Goal: Complete application form: Complete application form

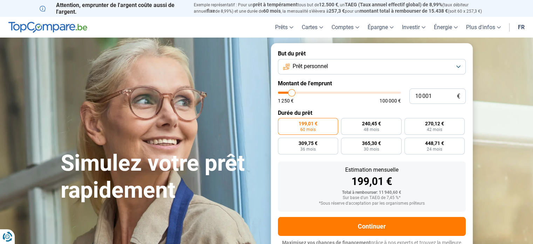
click at [312, 64] on span "Prêt personnel" at bounding box center [310, 66] width 35 height 8
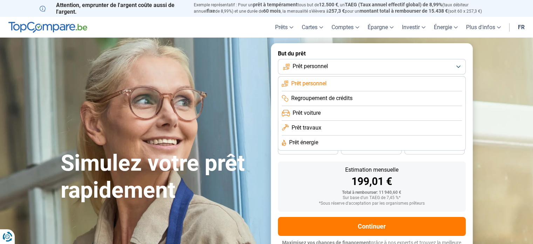
click at [306, 115] on span "Prêt voiture" at bounding box center [307, 113] width 28 height 8
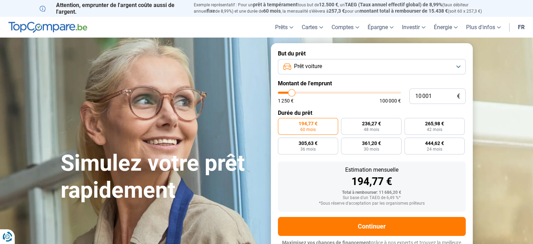
scroll to position [9, 0]
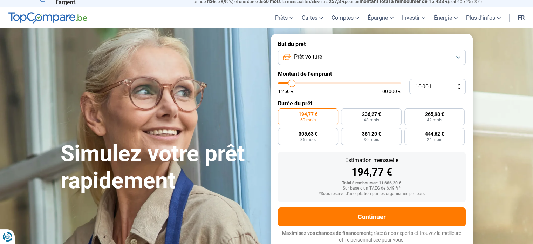
type input "11 000"
type input "11000"
type input "12 250"
type input "12250"
type input "13 250"
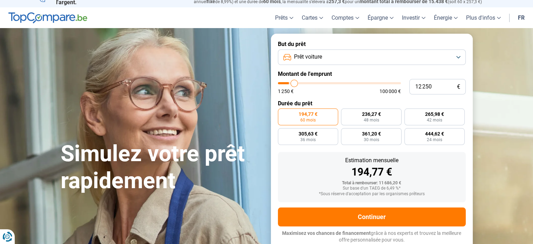
type input "13250"
type input "14 750"
type input "14750"
type input "15 750"
type input "15750"
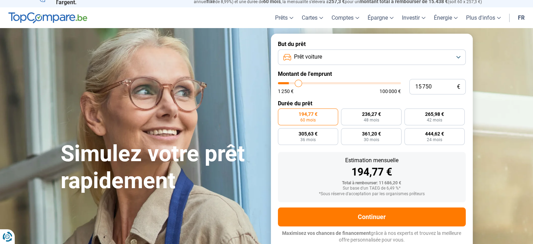
type input "17 250"
type input "17250"
type input "18 250"
type input "18250"
type input "18 750"
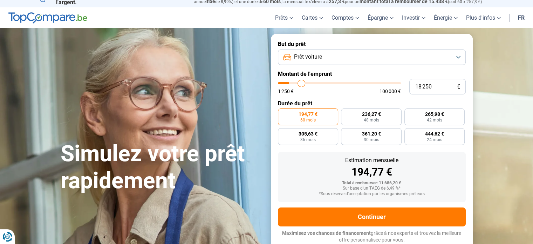
type input "18750"
type input "19 500"
type input "19500"
type input "19 750"
type input "19750"
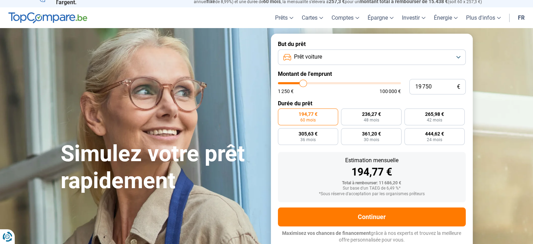
type input "20 250"
type input "20250"
type input "20 750"
type input "20750"
type input "21 250"
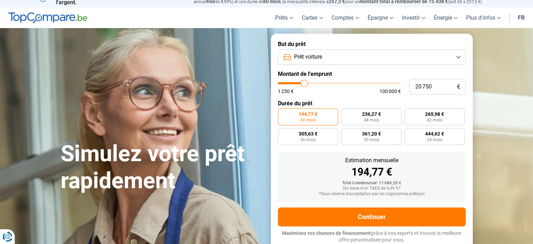
type input "21250"
type input "21 500"
type input "21500"
type input "22 500"
type input "22500"
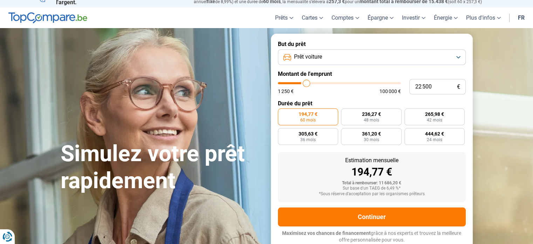
type input "24 000"
type input "24000"
type input "25 500"
type input "25500"
type input "27 000"
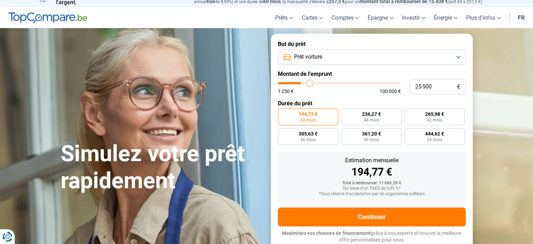
type input "27000"
type input "27 750"
type input "27750"
type input "28 000"
type input "28000"
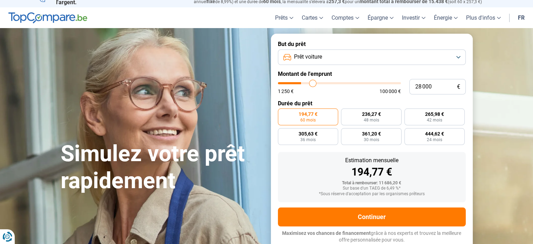
type input "28 500"
type input "28500"
type input "29 750"
type input "29750"
type input "30 750"
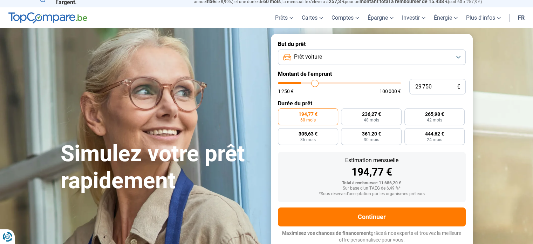
type input "30750"
type input "33 250"
type input "33250"
type input "36 000"
type input "36000"
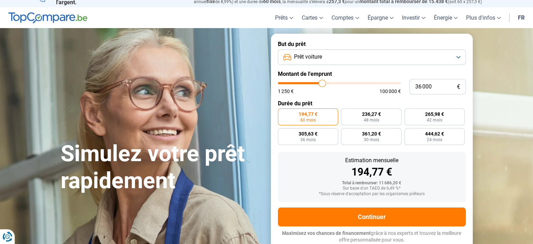
type input "38 000"
type input "38000"
type input "40 500"
type input "40500"
type input "43 750"
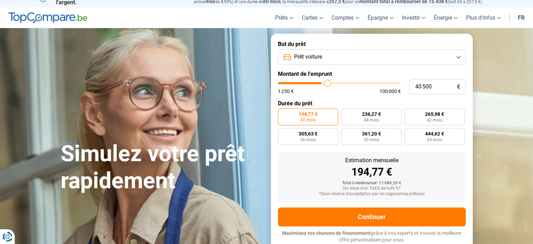
type input "43750"
type input "45 500"
type input "45500"
type input "46 750"
type input "46750"
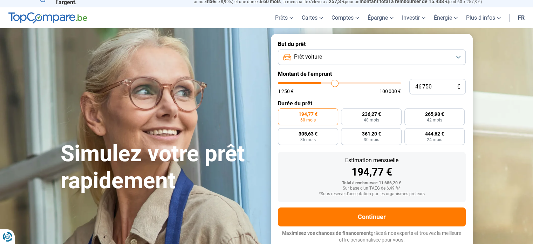
type input "47 000"
type input "47000"
type input "47 250"
type input "47250"
type input "47 500"
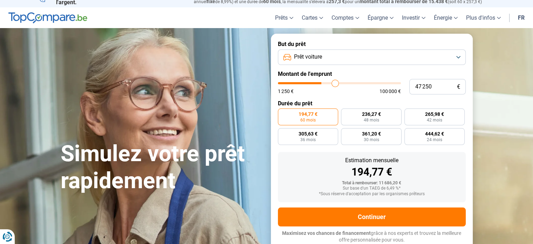
type input "47500"
type input "47 750"
type input "47750"
type input "48 000"
type input "48000"
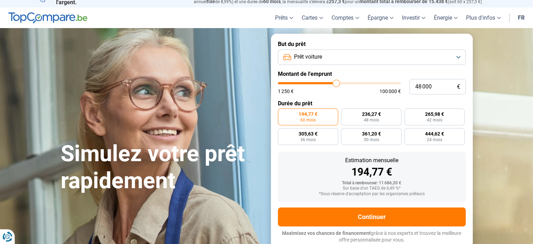
type input "46 750"
type input "46750"
type input "46 000"
type input "46000"
type input "44 500"
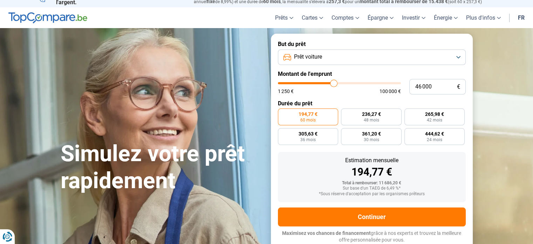
type input "44500"
type input "43 000"
type input "43000"
type input "42 000"
type input "42000"
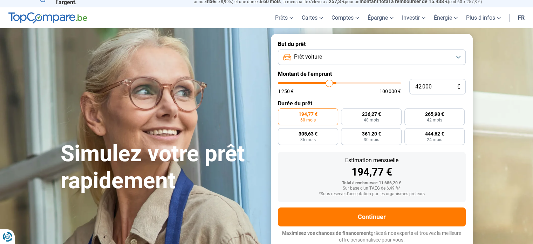
type input "40 000"
type input "40000"
type input "39 000"
type input "39000"
type input "38 000"
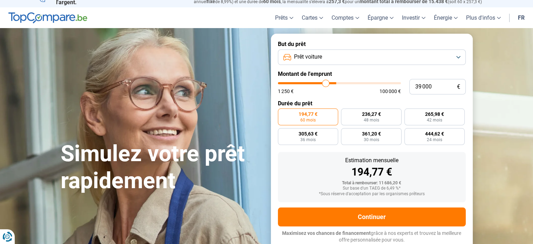
type input "38000"
type input "36 250"
type input "36250"
type input "35 000"
type input "35000"
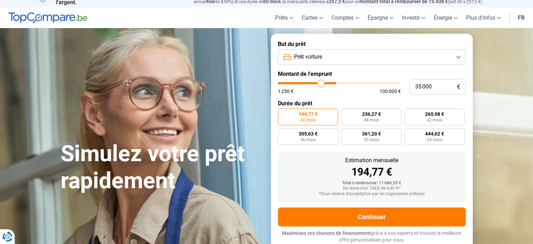
type input "34 500"
type input "34500"
type input "33 750"
type input "33750"
type input "33 000"
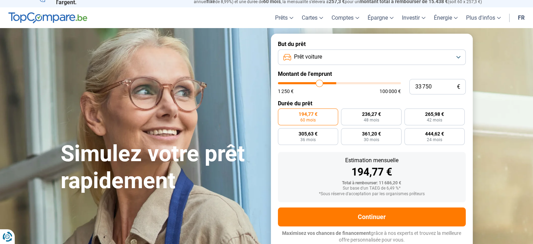
type input "33000"
type input "32 250"
type input "32250"
type input "32 000"
type input "32000"
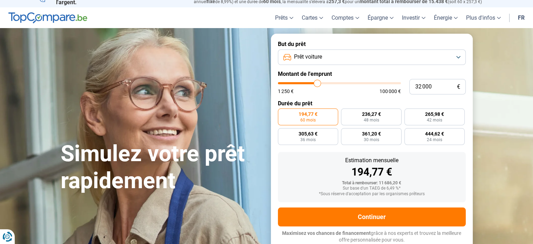
type input "31 750"
type input "31750"
type input "31 500"
type input "31500"
type input "31 250"
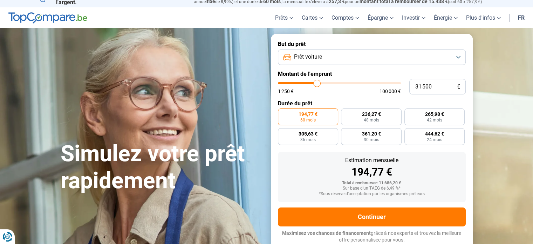
type input "31250"
type input "30 500"
type input "30500"
type input "30 250"
type input "30250"
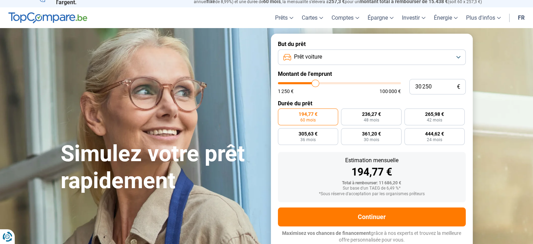
type input "30 000"
type input "30000"
type input "29 500"
type input "29500"
type input "29 250"
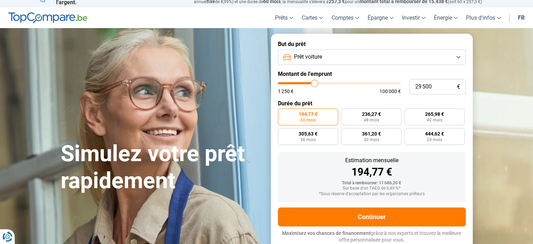
type input "29250"
type input "28 750"
type input "28750"
type input "28 500"
type input "28500"
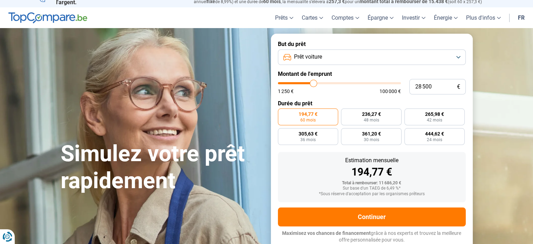
type input "28 250"
type input "28250"
type input "27 750"
type input "27750"
type input "27 500"
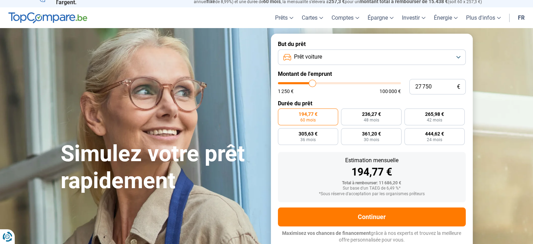
type input "27500"
type input "27 250"
type input "27250"
type input "27 000"
type input "27000"
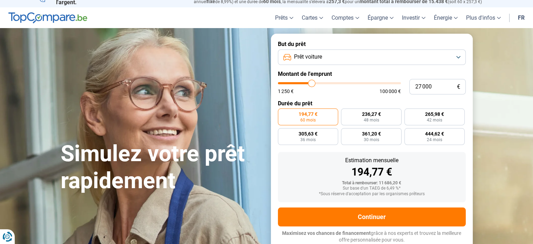
type input "26 750"
type input "26750"
type input "26 500"
type input "26500"
type input "26 000"
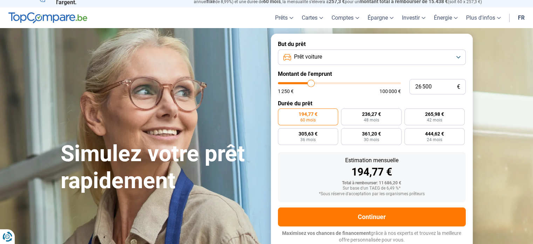
type input "26000"
type input "25 750"
type input "25750"
type input "25 500"
type input "25500"
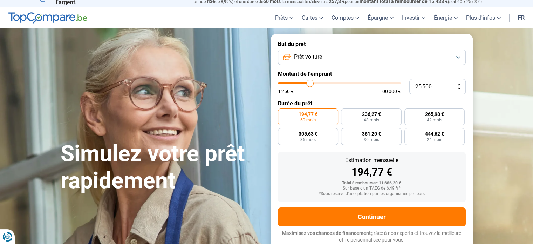
type input "25 250"
type input "25250"
type input "25 000"
type input "25000"
type input "24 500"
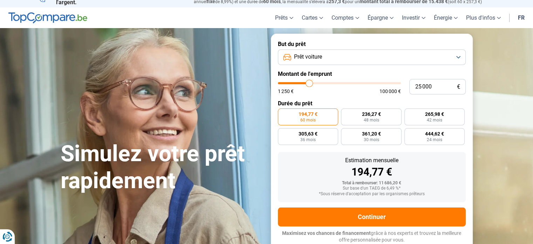
type input "24500"
type input "24 250"
type input "24250"
type input "24 000"
type input "24000"
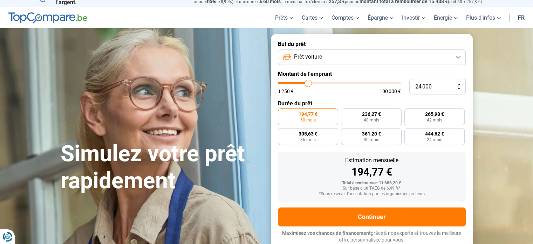
type input "23 500"
type input "23500"
type input "23 250"
type input "23250"
type input "23 000"
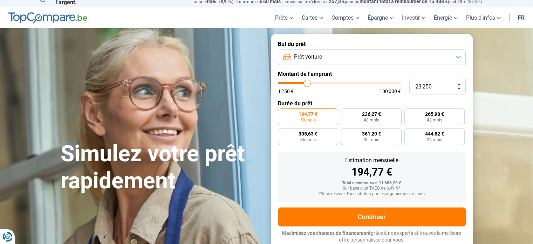
type input "23000"
type input "22 500"
type input "22500"
type input "21 750"
type input "21750"
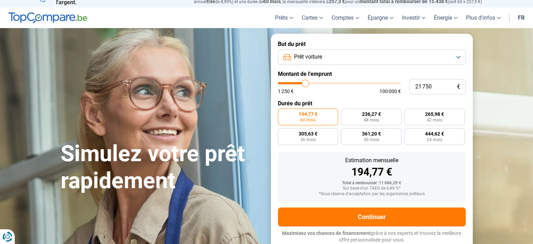
type input "21 500"
type input "21500"
type input "21 000"
type input "21000"
type input "20 750"
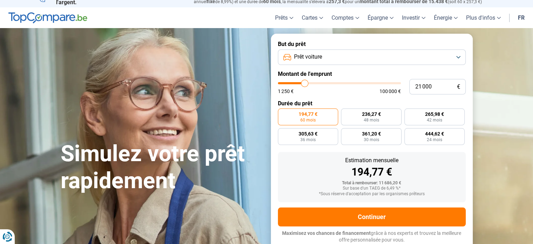
type input "20750"
type input "20 500"
type input "20500"
type input "20 250"
type input "20250"
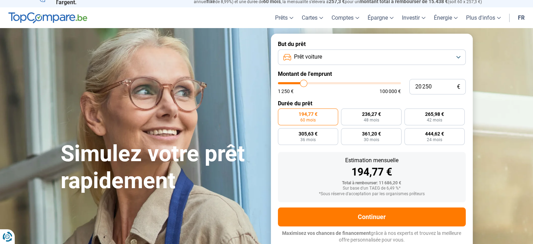
type input "20 000"
type input "20000"
type input "19 750"
type input "19750"
type input "19 500"
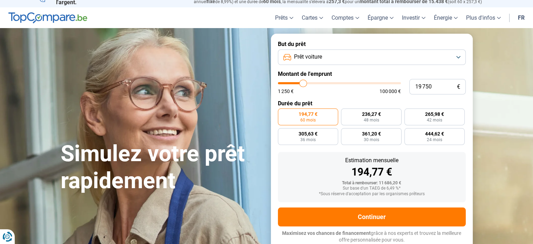
type input "19500"
type input "19 250"
type input "19250"
type input "19 000"
type input "19000"
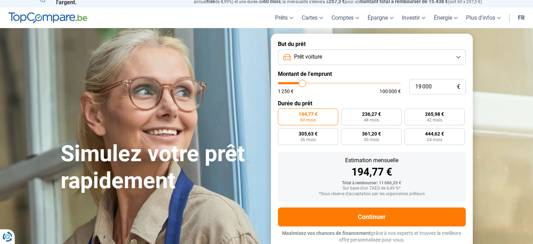
type input "18 750"
type input "18750"
type input "18 500"
type input "18500"
type input "18 250"
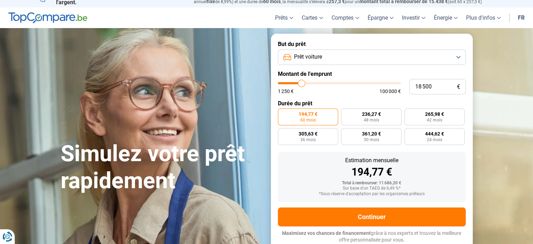
type input "18250"
type input "18 000"
type input "18000"
type input "17 750"
type input "17750"
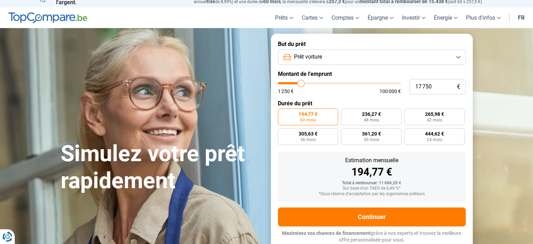
type input "17 250"
type input "17250"
type input "16 750"
type input "16750"
type input "16 500"
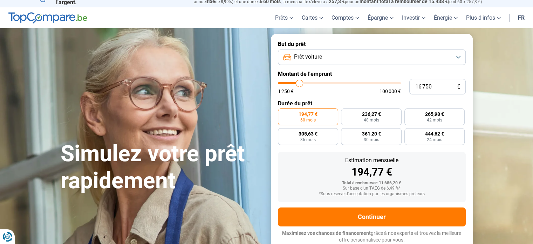
type input "16500"
type input "16 000"
type input "16000"
type input "15 750"
type input "15750"
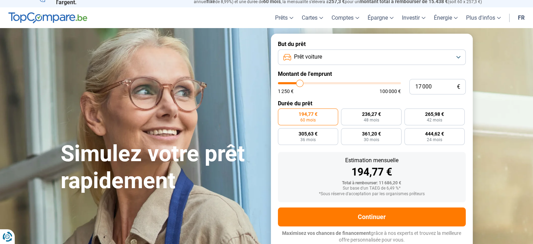
drag, startPoint x: 292, startPoint y: 81, endPoint x: 300, endPoint y: 85, distance: 9.1
click at [300, 84] on input "range" at bounding box center [339, 83] width 123 height 2
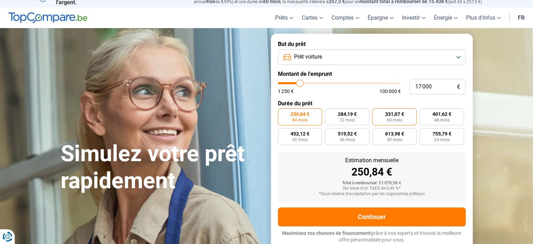
click at [404, 121] on label "331,07 € 60 mois" at bounding box center [394, 116] width 45 height 17
click at [377, 113] on input "331,07 € 60 mois" at bounding box center [374, 110] width 5 height 5
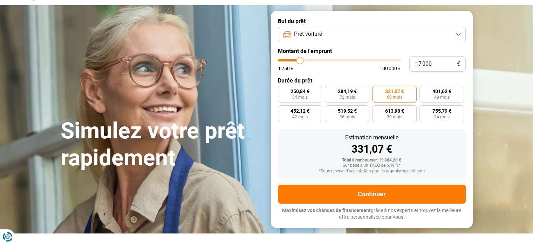
scroll to position [45, 0]
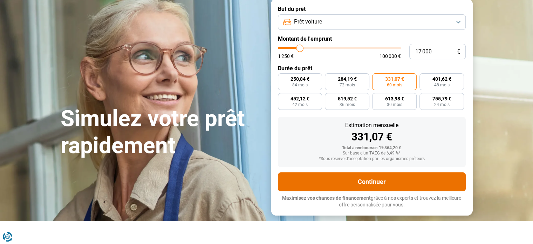
click at [393, 180] on button "Continuer" at bounding box center [372, 181] width 188 height 19
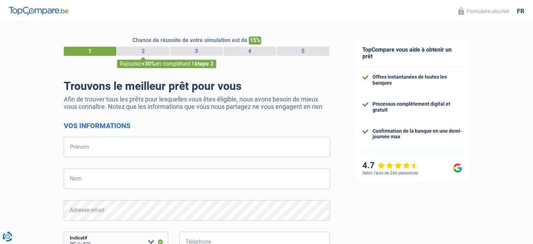
select select "32"
click at [108, 142] on input "Prénom" at bounding box center [197, 147] width 266 height 20
type input "Laetitia"
type input "Moriamé"
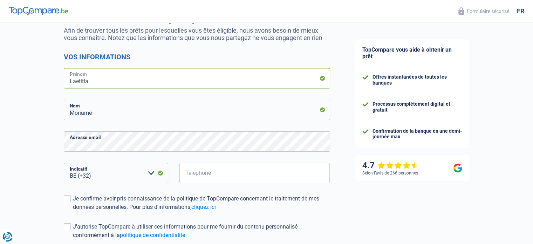
scroll to position [70, 0]
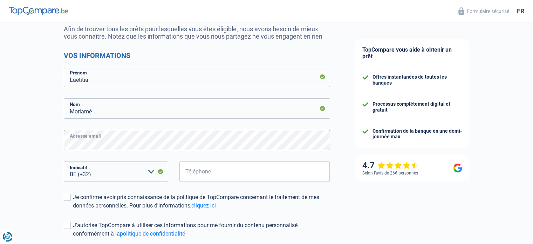
click at [52, 138] on div "Chance de réussite de votre simulation est de 15% 1 2 3 4 5 Rajoutez +30% en co…" at bounding box center [171, 129] width 343 height 359
click at [116, 172] on select "BE (+32) LU (+352) Veuillez sélectionner une option" at bounding box center [116, 171] width 104 height 20
click at [64, 162] on select "BE (+32) LU (+352) Veuillez sélectionner une option" at bounding box center [116, 171] width 104 height 20
click at [107, 170] on select "BE (+32) LU (+352) Veuillez sélectionner une option" at bounding box center [116, 171] width 104 height 20
click at [212, 173] on input "Téléphone" at bounding box center [254, 171] width 151 height 20
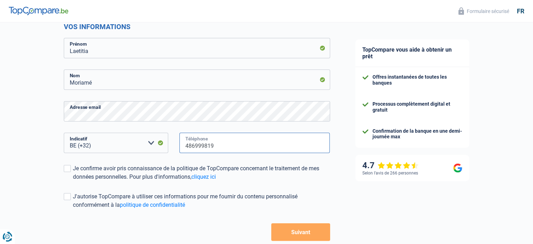
scroll to position [137, 0]
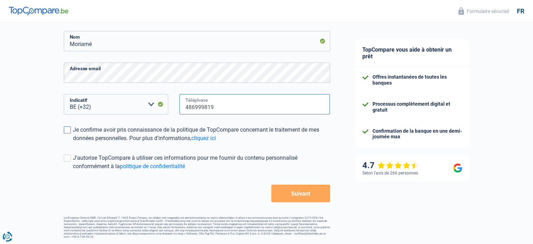
type input "486999819"
click at [65, 130] on span at bounding box center [67, 129] width 7 height 7
click at [73, 142] on input "Je confirme avoir pris connaissance de la politique de TopCompare concernant le…" at bounding box center [73, 142] width 0 height 0
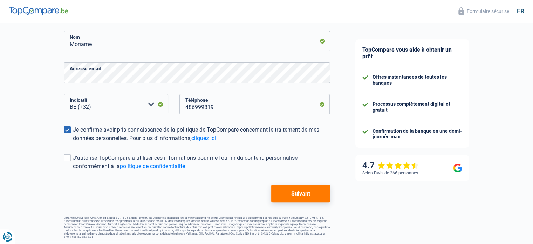
click at [299, 188] on button "Suivant" at bounding box center [300, 193] width 59 height 18
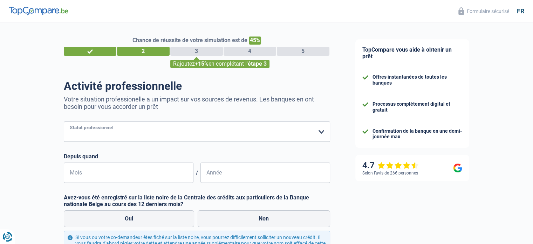
click at [127, 137] on select "Ouvrier Employé privé Employé public Invalide Indépendant Pensionné Chômeur Mut…" at bounding box center [197, 131] width 266 height 20
select select "privateEmployee"
click at [64, 122] on select "Ouvrier Employé privé Employé public Invalide Indépendant Pensionné Chômeur Mut…" at bounding box center [197, 131] width 266 height 20
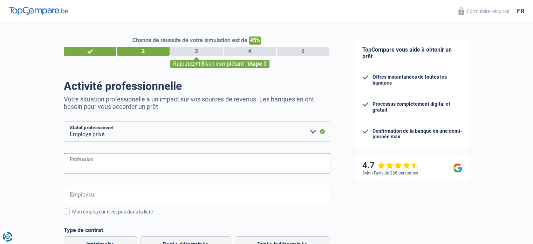
click at [107, 161] on input "Profession" at bounding box center [197, 163] width 266 height 20
type input "Manager"
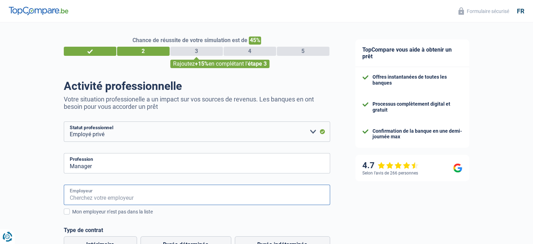
click at [104, 192] on input "Employeur" at bounding box center [197, 194] width 266 height 20
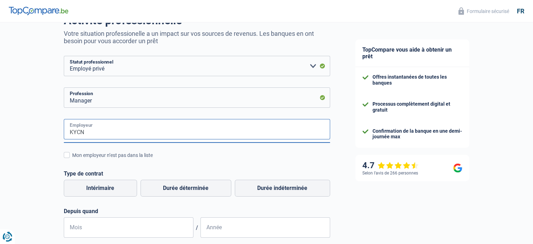
scroll to position [70, 0]
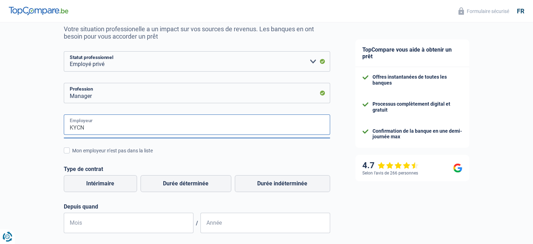
click at [178, 125] on input "KYCN" at bounding box center [197, 124] width 266 height 20
type input "KYCN"
click at [175, 153] on div "Mon employeur n’est pas dans la liste" at bounding box center [201, 150] width 258 height 7
click at [72, 154] on input "Mon employeur n’est pas dans la liste" at bounding box center [72, 154] width 0 height 0
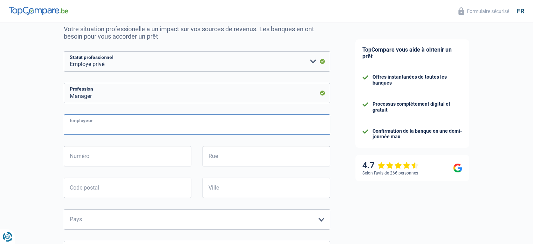
click at [146, 127] on input "Employeur" at bounding box center [197, 124] width 266 height 20
type input "KYCN"
click at [136, 159] on input "Numéro" at bounding box center [128, 156] width 128 height 20
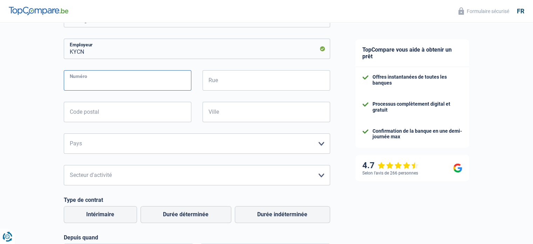
scroll to position [105, 0]
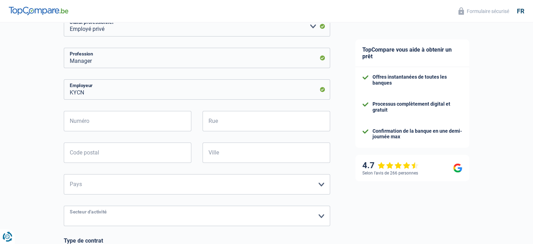
click at [179, 218] on select "Agriculture/Pêche Industrie Horeca Courier/Fitness/Taxi Construction Banques/As…" at bounding box center [197, 215] width 266 height 20
select select "smallCompanies"
click at [64, 206] on select "Agriculture/Pêche Industrie Horeca Courier/Fitness/Taxi Construction Banques/As…" at bounding box center [197, 215] width 266 height 20
click at [102, 124] on input "Numéro" at bounding box center [128, 121] width 128 height 20
type input "zn"
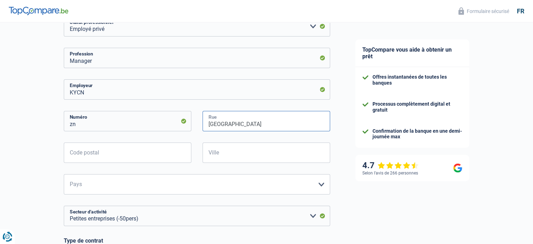
type input "[GEOGRAPHIC_DATA]"
type input "8620"
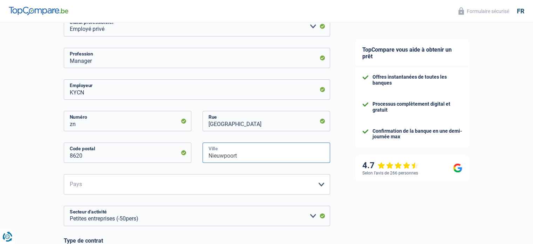
type input "Nieuwpoort"
click at [102, 183] on select "[GEOGRAPHIC_DATA] [GEOGRAPHIC_DATA] [GEOGRAPHIC_DATA] [GEOGRAPHIC_DATA] [GEOGRA…" at bounding box center [197, 184] width 266 height 20
select select "BE"
click at [64, 174] on select "[GEOGRAPHIC_DATA] [GEOGRAPHIC_DATA] [GEOGRAPHIC_DATA] [GEOGRAPHIC_DATA] [GEOGRA…" at bounding box center [197, 184] width 266 height 20
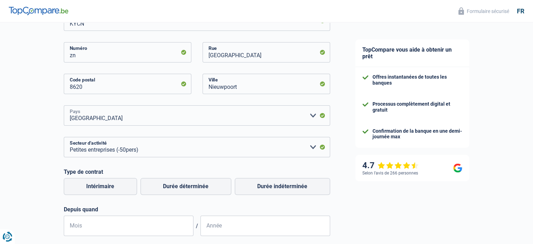
scroll to position [175, 0]
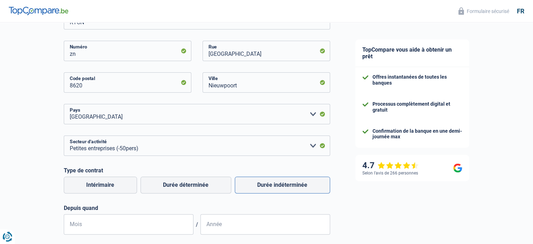
click at [292, 185] on label "Durée indéterminée" at bounding box center [282, 184] width 95 height 17
click at [292, 185] on input "Durée indéterminée" at bounding box center [282, 184] width 95 height 17
radio input "true"
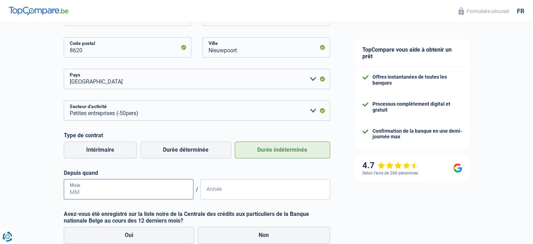
click at [160, 187] on input "Mois" at bounding box center [129, 189] width 130 height 20
type input "09"
click at [226, 195] on input "Année" at bounding box center [265, 189] width 130 height 20
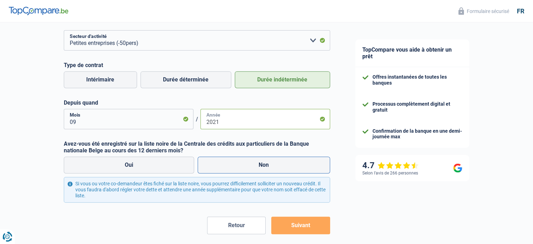
type input "2021"
click at [241, 162] on label "Non" at bounding box center [264, 164] width 132 height 17
click at [241, 162] on input "Non" at bounding box center [264, 164] width 132 height 17
radio input "true"
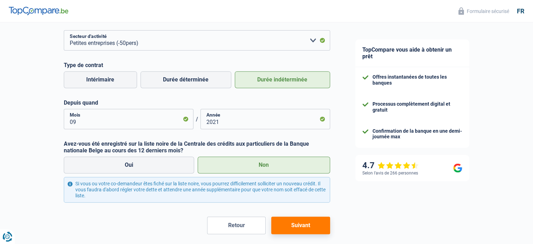
click at [303, 226] on button "Suivant" at bounding box center [300, 225] width 59 height 18
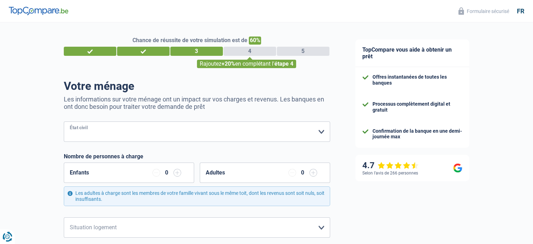
click at [149, 127] on select "[PERSON_NAME](e) Cohabitant(e) légal(e) Divorcé(e) Veuf(ve) Séparé (de fait) Ve…" at bounding box center [197, 131] width 266 height 20
select select "cohabitation"
click at [64, 122] on select "[PERSON_NAME](e) Cohabitant(e) légal(e) Divorcé(e) Veuf(ve) Séparé (de fait) Ve…" at bounding box center [197, 131] width 266 height 20
click at [126, 175] on div "Enfants 0" at bounding box center [129, 172] width 130 height 20
click at [178, 176] on input "button" at bounding box center [177, 173] width 8 height 8
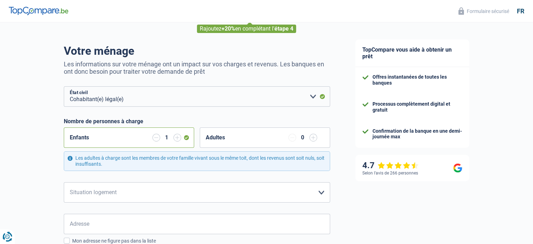
scroll to position [70, 0]
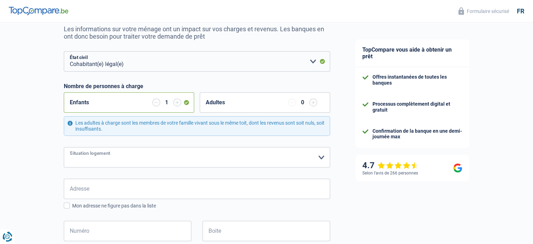
click at [179, 155] on select "Locataire Propriétaire avec prêt hypothécaire Propriétaire sans prêt hypothécai…" at bounding box center [197, 157] width 266 height 20
select select "ownerWithMortgage"
click at [64, 147] on select "Locataire Propriétaire avec prêt hypothécaire Propriétaire sans prêt hypothécai…" at bounding box center [197, 157] width 266 height 20
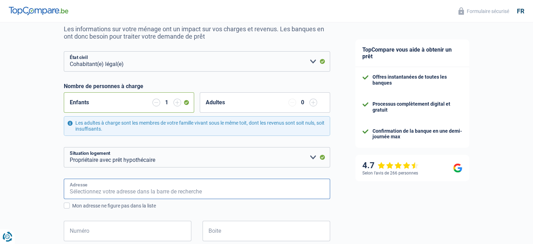
click at [164, 189] on input "Adresse" at bounding box center [197, 188] width 266 height 20
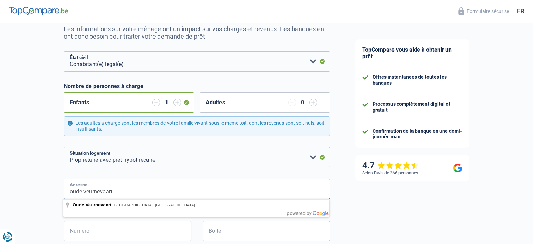
type input "oude veurnevaart"
click at [433, 193] on div "TopCompare vous aide à obtenir un prêt Offres instantanées de toutes les banque…" at bounding box center [438, 216] width 191 height 529
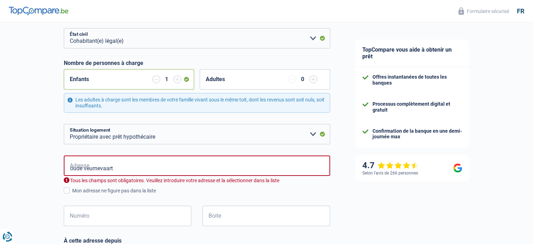
scroll to position [140, 0]
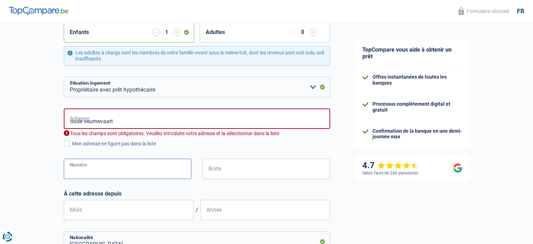
click at [127, 170] on input "Numéro" at bounding box center [128, 168] width 128 height 20
type input "19"
type input "01"
type input "2023"
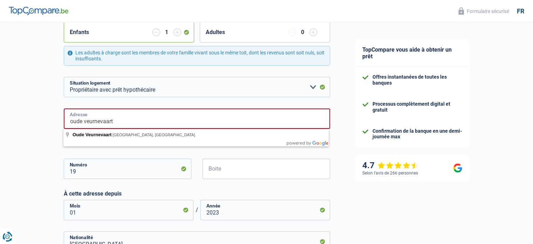
click at [130, 117] on input "oude veurnevaart" at bounding box center [197, 118] width 266 height 20
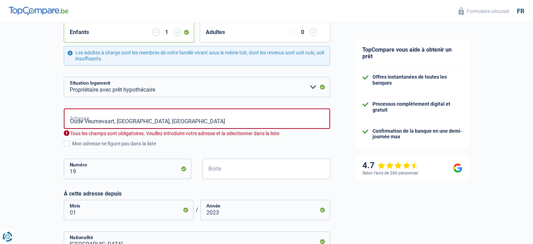
type input "[STREET_ADDRESS]"
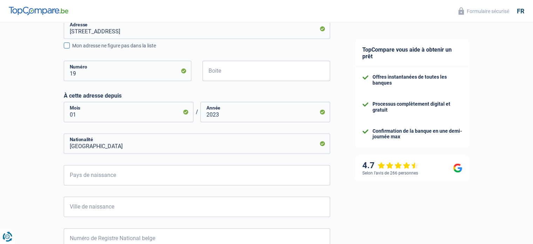
scroll to position [245, 0]
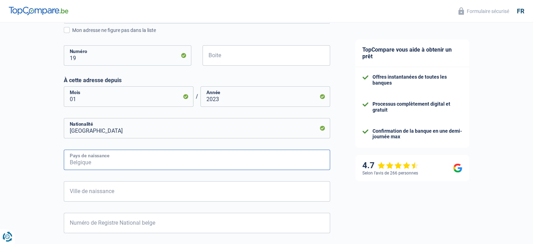
click at [156, 158] on input "Pays de naissance" at bounding box center [197, 159] width 266 height 20
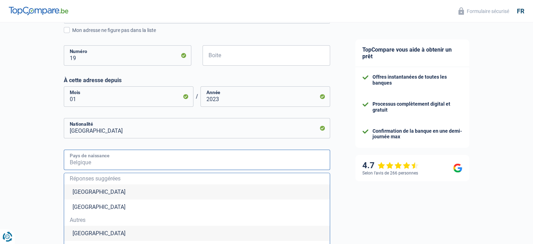
type input "[GEOGRAPHIC_DATA]"
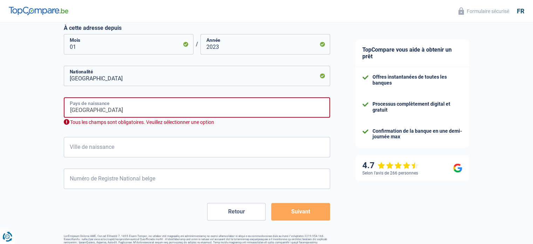
scroll to position [315, 0]
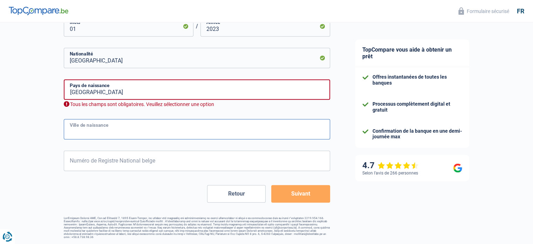
click at [149, 133] on input "Ville de naissance" at bounding box center [197, 129] width 266 height 20
type input "Anderlecht"
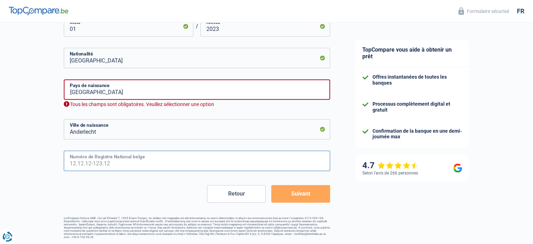
click at [132, 165] on input "Numéro de Registre National belge" at bounding box center [197, 160] width 266 height 20
type input "83.01.08-146.06"
click at [306, 193] on button "Suivant" at bounding box center [300, 194] width 59 height 18
click at [102, 97] on input "[GEOGRAPHIC_DATA]" at bounding box center [197, 89] width 266 height 20
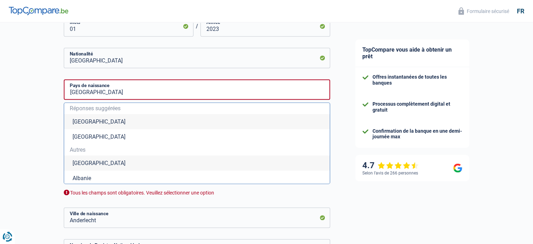
click at [81, 124] on li "[GEOGRAPHIC_DATA]" at bounding box center [197, 121] width 266 height 15
type input "[GEOGRAPHIC_DATA]"
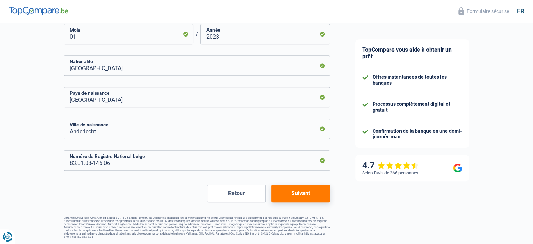
scroll to position [307, 0]
click at [311, 192] on button "Suivant" at bounding box center [300, 194] width 59 height 18
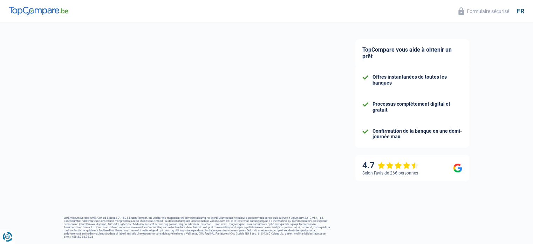
select select "familyAllowances"
select select "netSalary"
select select "mealVouchers"
select select "mortgage"
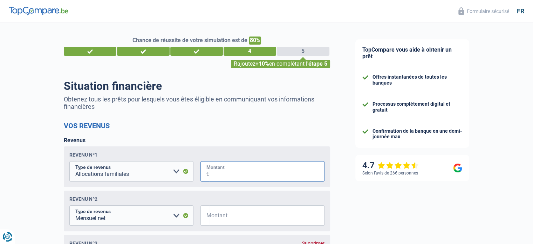
click at [234, 175] on input "Montant" at bounding box center [266, 171] width 115 height 20
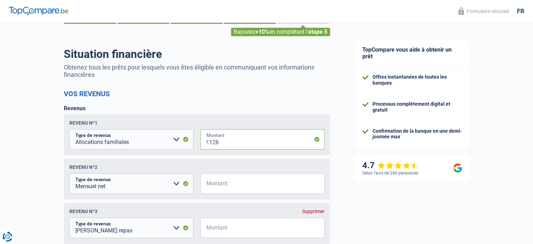
scroll to position [70, 0]
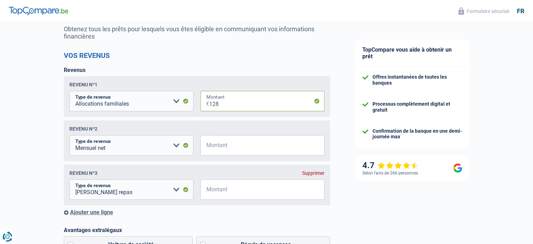
type input "128"
click at [234, 148] on input "Montant" at bounding box center [266, 145] width 115 height 20
type input "3.650"
click at [237, 191] on input "Montant" at bounding box center [266, 189] width 115 height 20
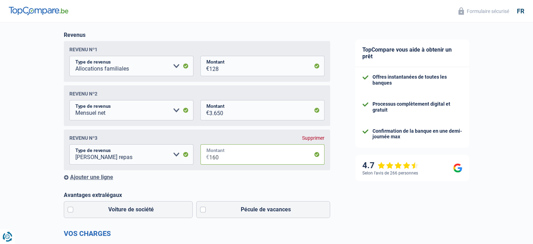
type input "160"
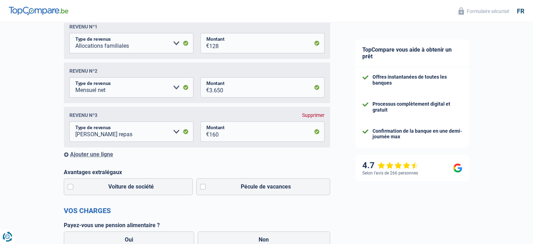
scroll to position [140, 0]
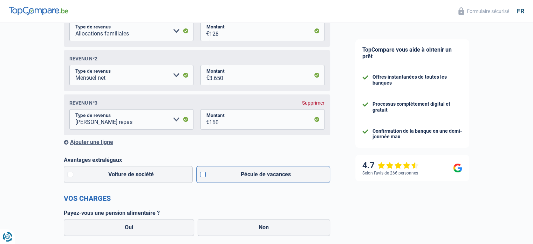
click at [201, 176] on label "Pécule de vacances" at bounding box center [263, 174] width 134 height 17
click at [201, 176] on input "Pécule de vacances" at bounding box center [263, 174] width 134 height 17
checkbox input "true"
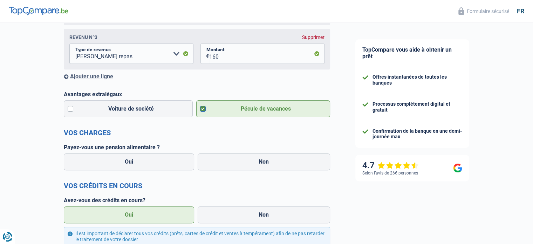
scroll to position [210, 0]
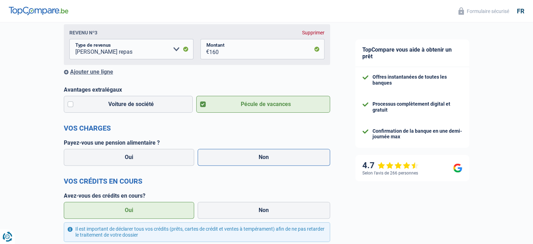
click at [257, 159] on label "Non" at bounding box center [264, 157] width 132 height 17
click at [257, 159] on input "Non" at bounding box center [264, 157] width 132 height 17
radio input "true"
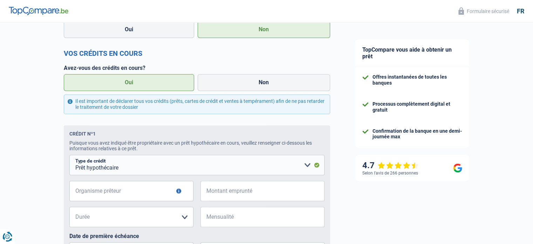
scroll to position [350, 0]
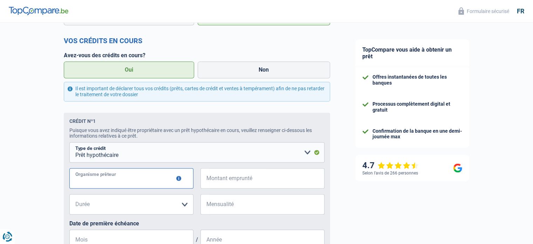
click at [144, 183] on input "Organisme prêteur" at bounding box center [131, 178] width 124 height 20
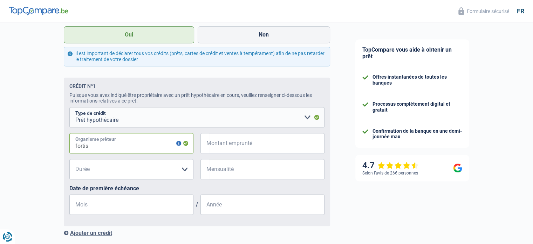
type input "fortis"
click at [184, 171] on select "120 mois 180 mois 240 mois 300 mois 360 mois 420 mois Veuillez sélectionner une…" at bounding box center [131, 169] width 124 height 20
select select "300"
click at [69, 161] on select "120 mois 180 mois 240 mois 300 mois 360 mois 420 mois Veuillez sélectionner une…" at bounding box center [131, 169] width 124 height 20
click at [224, 172] on input "Mensualité" at bounding box center [266, 169] width 115 height 20
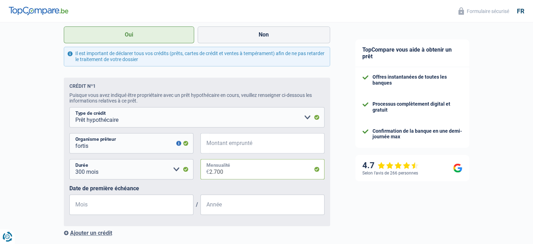
type input "2.700"
click at [128, 206] on input "Mois" at bounding box center [131, 204] width 124 height 20
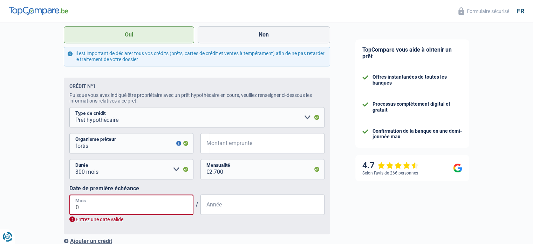
type input "01"
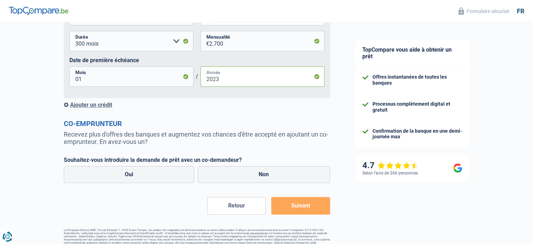
scroll to position [526, 0]
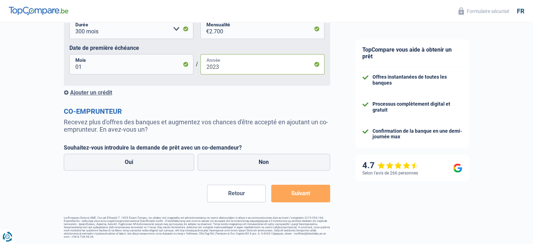
type input "2023"
click at [173, 165] on label "Oui" at bounding box center [129, 162] width 131 height 17
click at [173, 165] on input "Oui" at bounding box center [129, 162] width 131 height 17
radio input "true"
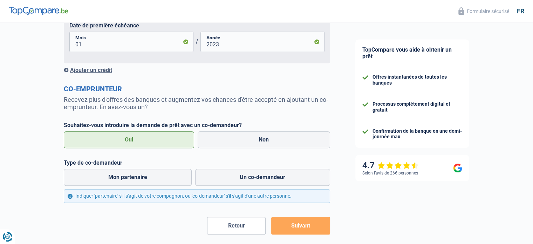
scroll to position [561, 0]
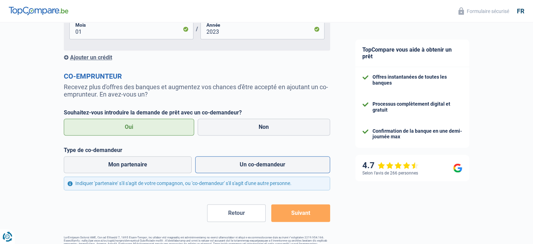
click at [264, 168] on label "Un co-demandeur" at bounding box center [262, 164] width 135 height 17
click at [264, 168] on input "Un co-demandeur" at bounding box center [262, 164] width 135 height 17
radio input "true"
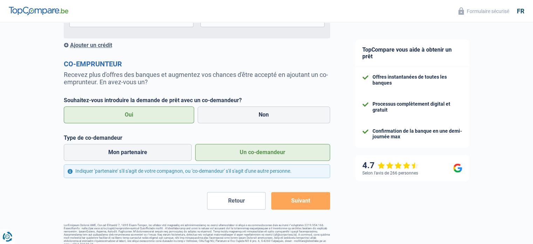
scroll to position [583, 0]
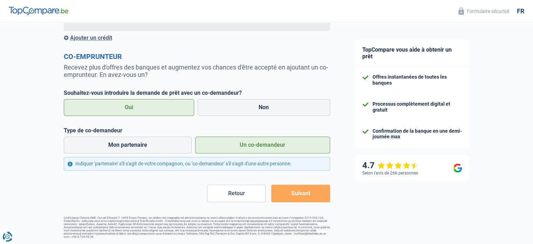
click at [296, 194] on button "Suivant" at bounding box center [300, 193] width 59 height 18
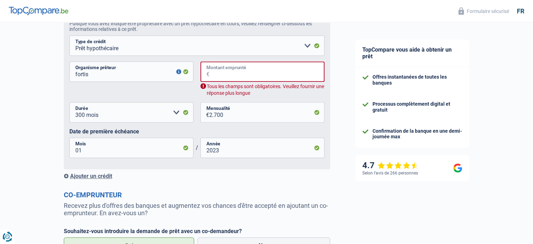
click at [229, 72] on input "Montant emprunté" at bounding box center [267, 71] width 115 height 20
type input "4"
select select
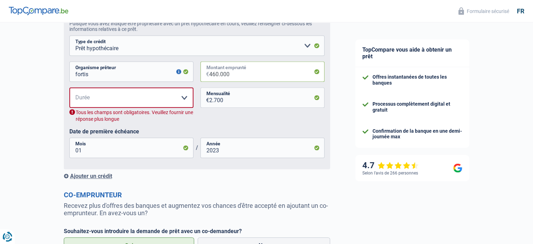
type input "460.000"
click at [209, 177] on div "Ajouter un crédit" at bounding box center [197, 175] width 266 height 7
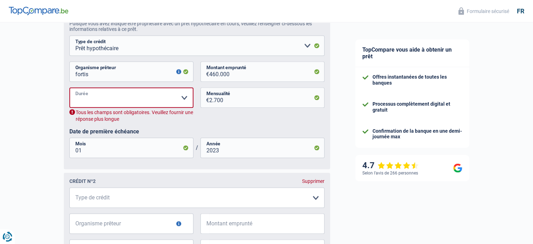
click at [168, 97] on select "120 mois 180 mois 240 mois 300 mois 360 mois 420 mois Veuillez sélectionner une…" at bounding box center [131, 97] width 124 height 20
select select "300"
click at [69, 89] on select "120 mois 180 mois 240 mois 300 mois 360 mois 420 mois Veuillez sélectionner une…" at bounding box center [131, 97] width 124 height 20
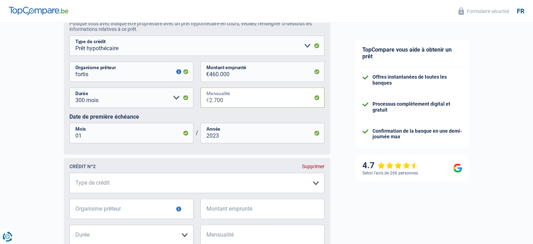
drag, startPoint x: 225, startPoint y: 101, endPoint x: 185, endPoint y: 100, distance: 40.0
click at [185, 100] on div "120 mois 180 mois 240 mois 300 mois 360 mois 420 mois Veuillez sélectionner une…" at bounding box center [196, 100] width 255 height 26
type input "1.350"
click at [240, 157] on div "Crédit nº1 Puisque vous avez indiqué être propriétaire avec un prêt hypothécair…" at bounding box center [197, 148] width 266 height 285
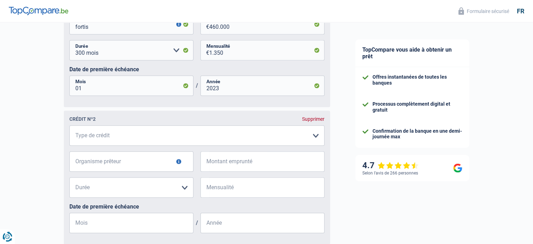
scroll to position [492, 0]
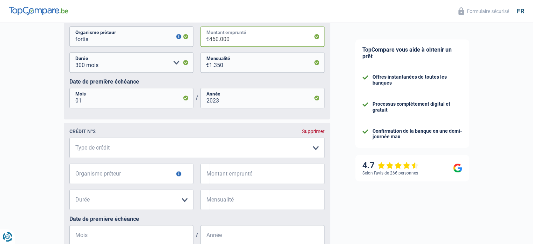
drag, startPoint x: 233, startPoint y: 43, endPoint x: 190, endPoint y: 43, distance: 43.5
click at [190, 43] on div "fortis Organisme prêteur Veillez à ne pas indiquer le nom du courtier, mais bie…" at bounding box center [196, 39] width 255 height 26
type input "2"
select select
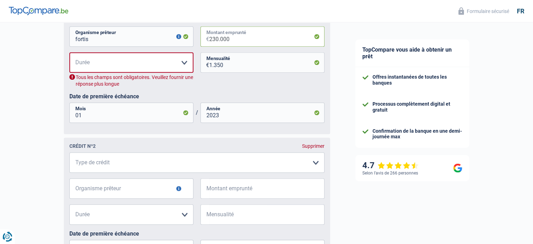
type input "230.000"
click at [157, 63] on select "120 mois 180 mois 240 mois 300 mois 360 mois 420 mois Veuillez sélectionner une…" at bounding box center [131, 62] width 124 height 20
select select "300"
click at [69, 54] on select "120 mois 180 mois 240 mois 300 mois 360 mois 420 mois Veuillez sélectionner une…" at bounding box center [131, 62] width 124 height 20
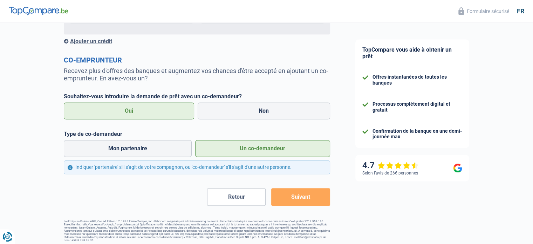
scroll to position [720, 0]
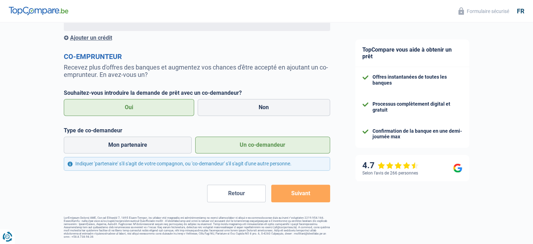
click at [296, 190] on button "Suivant" at bounding box center [300, 193] width 59 height 18
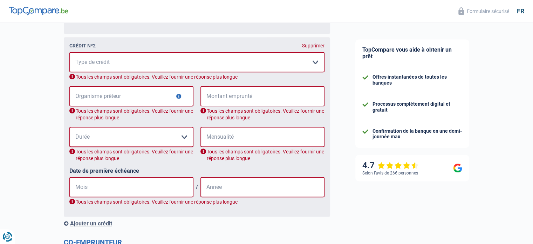
scroll to position [547, 0]
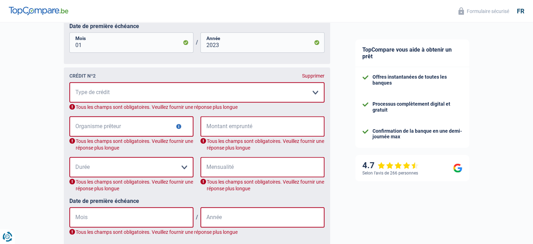
click at [313, 77] on div "Supprimer" at bounding box center [313, 76] width 22 height 6
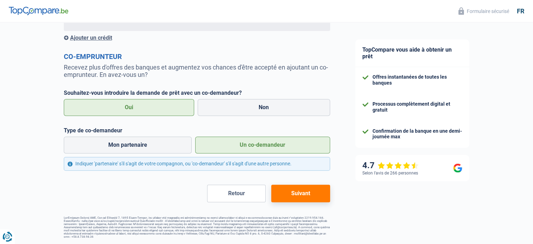
scroll to position [583, 0]
click at [297, 189] on button "Suivant" at bounding box center [300, 193] width 59 height 18
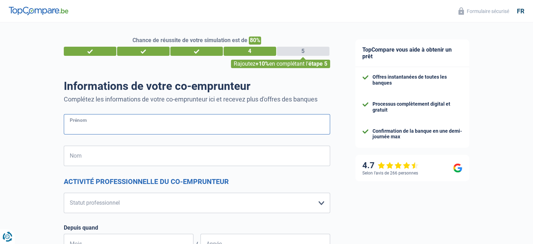
click at [115, 126] on input "Prénom" at bounding box center [197, 124] width 266 height 20
type input "[PERSON_NAME]"
type input "Santy"
click at [322, 207] on select "Ouvrier Employé privé Employé public Invalide Indépendant Pensionné Chômeur Mut…" at bounding box center [197, 202] width 266 height 20
select select "retired"
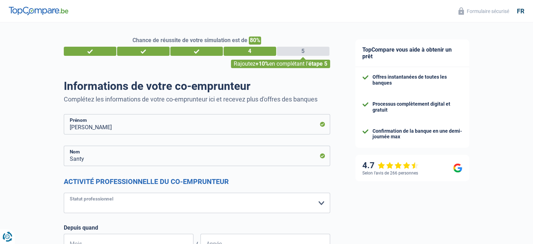
click at [64, 192] on select "Ouvrier Employé privé Employé public Invalide Indépendant Pensionné Chômeur Mut…" at bounding box center [197, 202] width 266 height 20
select select "pension"
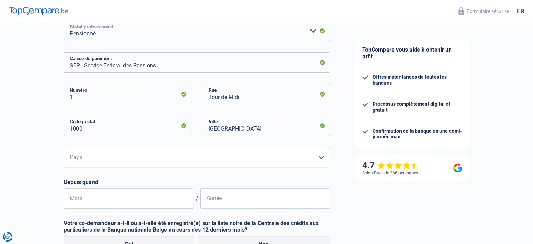
scroll to position [175, 0]
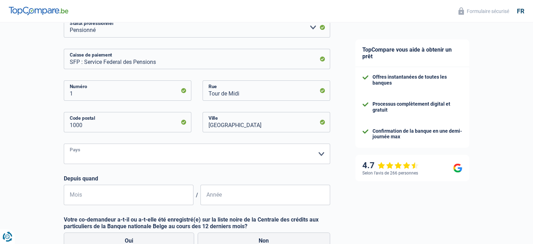
click at [172, 159] on select "Belgique Luxembourg Veuillez sélectionner une option" at bounding box center [197, 153] width 266 height 20
select select "BE"
click at [64, 143] on select "Belgique Luxembourg Veuillez sélectionner une option" at bounding box center [197, 153] width 266 height 20
click at [153, 190] on input "Mois" at bounding box center [129, 194] width 130 height 20
type input "01"
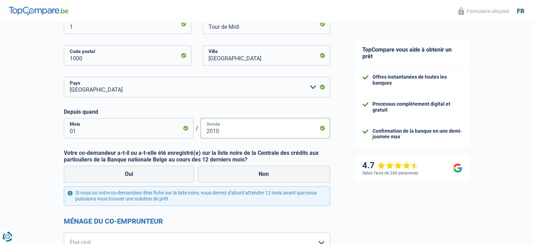
scroll to position [245, 0]
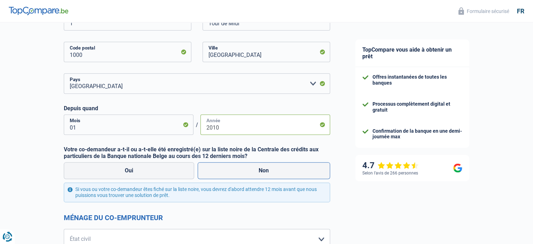
type input "2010"
click at [237, 173] on label "Non" at bounding box center [264, 170] width 132 height 17
click at [237, 173] on input "Non" at bounding box center [264, 170] width 132 height 17
radio input "true"
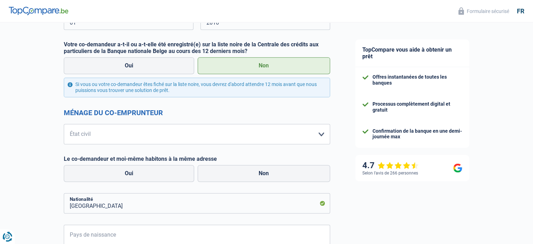
scroll to position [350, 0]
click at [265, 138] on select "[PERSON_NAME](e) Cohabitant(e) légal(e) Divorcé(e) Veuf(ve) Séparé (de fait) Ve…" at bounding box center [197, 133] width 266 height 20
select select "married"
click at [64, 123] on select "[PERSON_NAME](e) Cohabitant(e) légal(e) Divorcé(e) Veuf(ve) Séparé (de fait) Ve…" at bounding box center [197, 133] width 266 height 20
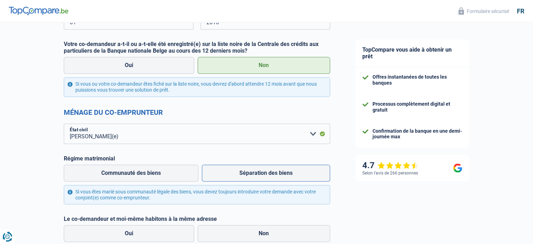
click at [274, 173] on label "Séparation des biens" at bounding box center [266, 172] width 128 height 17
click at [274, 173] on input "Séparation des biens" at bounding box center [266, 172] width 128 height 17
radio input "true"
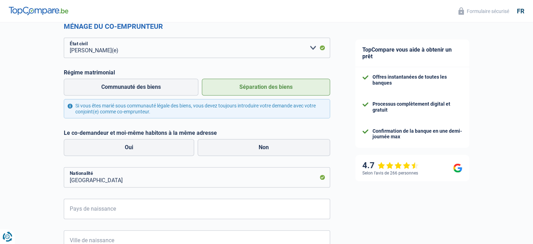
scroll to position [456, 0]
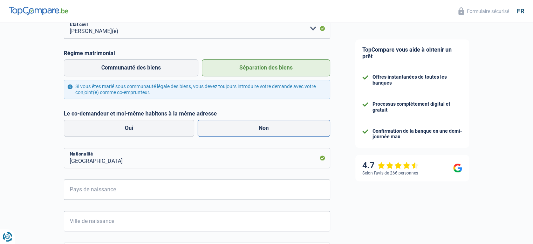
click at [233, 131] on label "Non" at bounding box center [264, 128] width 132 height 17
click at [233, 131] on input "Non" at bounding box center [264, 128] width 132 height 17
radio input "true"
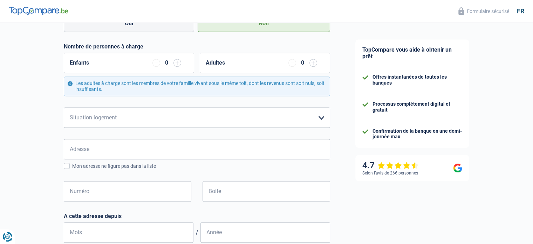
scroll to position [561, 0]
click at [239, 120] on select "Locataire Propriétaire avec prêt hypothécaire Propriétaire sans prêt hypothécai…" at bounding box center [197, 117] width 266 height 20
select select "rents"
click at [64, 107] on select "Locataire Propriétaire avec prêt hypothécaire Propriétaire sans prêt hypothécai…" at bounding box center [197, 117] width 266 height 20
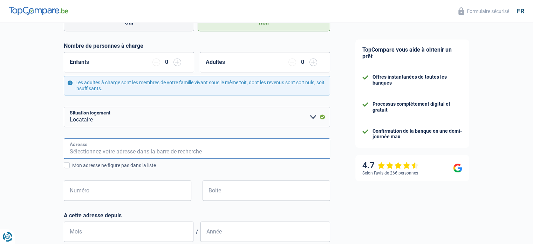
click at [223, 148] on input "Adresse" at bounding box center [197, 148] width 266 height 20
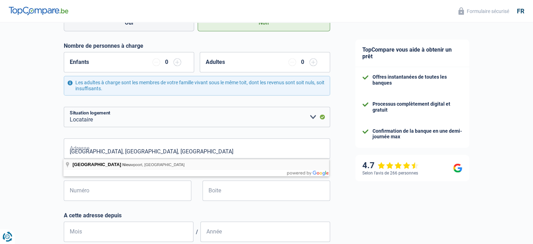
type input "[STREET_ADDRESS]"
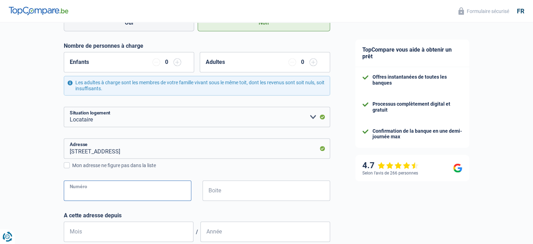
click at [112, 197] on input "Numéro" at bounding box center [128, 190] width 128 height 20
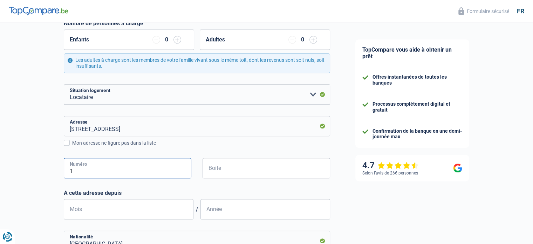
scroll to position [596, 0]
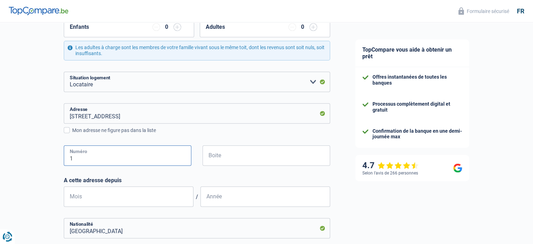
type input "1"
click at [112, 197] on input "Mois" at bounding box center [129, 196] width 130 height 20
type input "09"
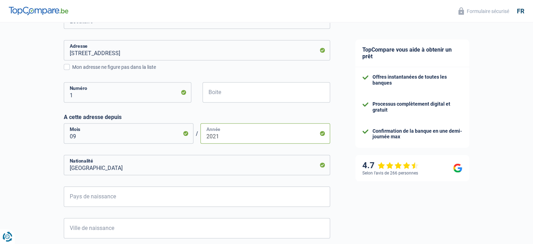
scroll to position [666, 0]
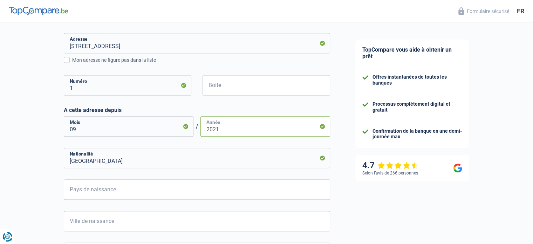
type input "2021"
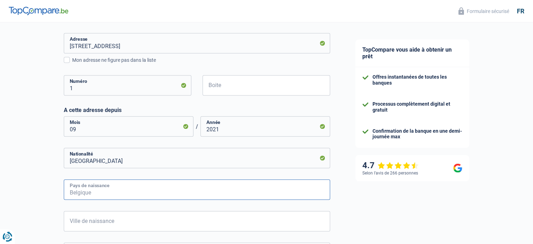
click at [116, 187] on input "Pays de naissance" at bounding box center [197, 189] width 266 height 20
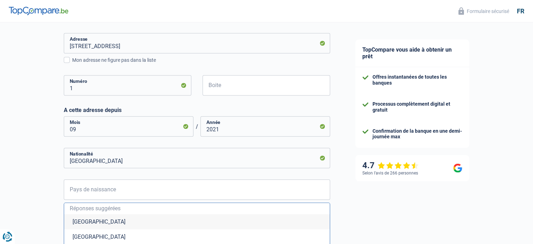
drag, startPoint x: 76, startPoint y: 221, endPoint x: 82, endPoint y: 203, distance: 18.8
click at [76, 221] on li "[GEOGRAPHIC_DATA]" at bounding box center [197, 221] width 266 height 15
type input "[GEOGRAPHIC_DATA]"
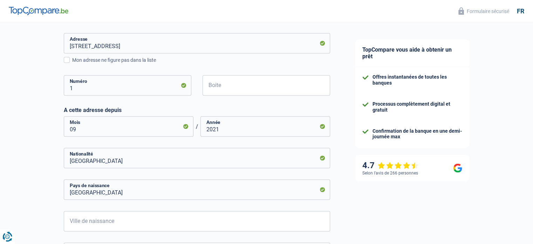
scroll to position [771, 0]
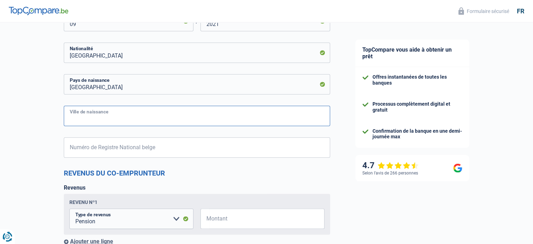
click at [99, 115] on input "Ville de naissance" at bounding box center [197, 115] width 266 height 20
type input "r"
type input "Roeselare"
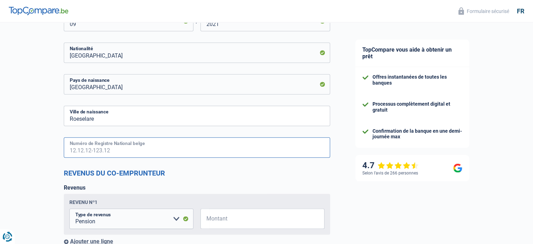
click at [102, 145] on input "Numéro de Registre National belge" at bounding box center [197, 147] width 266 height 20
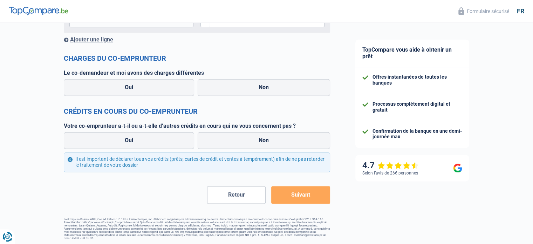
scroll to position [974, 0]
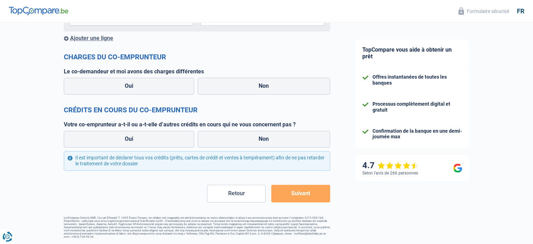
click at [286, 190] on button "Suivant" at bounding box center [300, 193] width 59 height 18
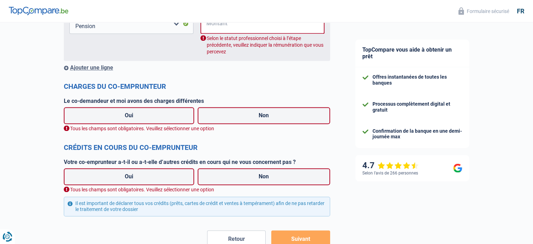
scroll to position [982, 0]
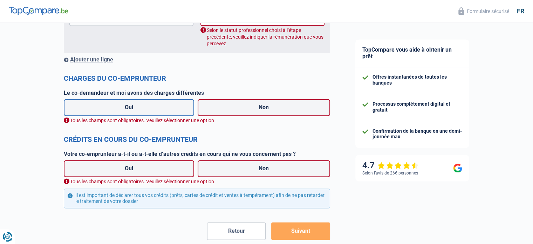
click at [161, 103] on label "Oui" at bounding box center [129, 107] width 131 height 17
click at [161, 103] on input "Oui" at bounding box center [129, 107] width 131 height 17
radio input "true"
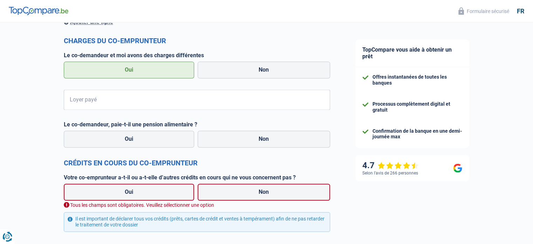
scroll to position [1081, 0]
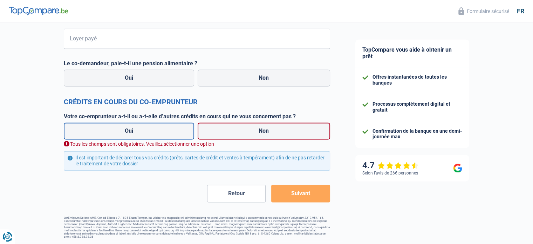
click at [142, 128] on label "Oui" at bounding box center [129, 130] width 131 height 17
click at [142, 128] on input "Oui" at bounding box center [129, 130] width 131 height 17
radio input "true"
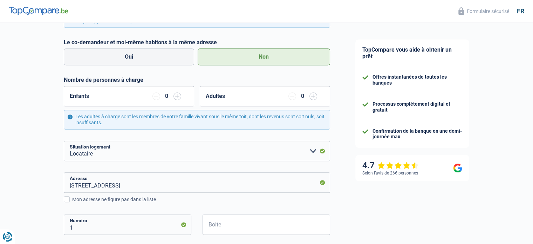
scroll to position [485, 0]
